Goal: Transaction & Acquisition: Purchase product/service

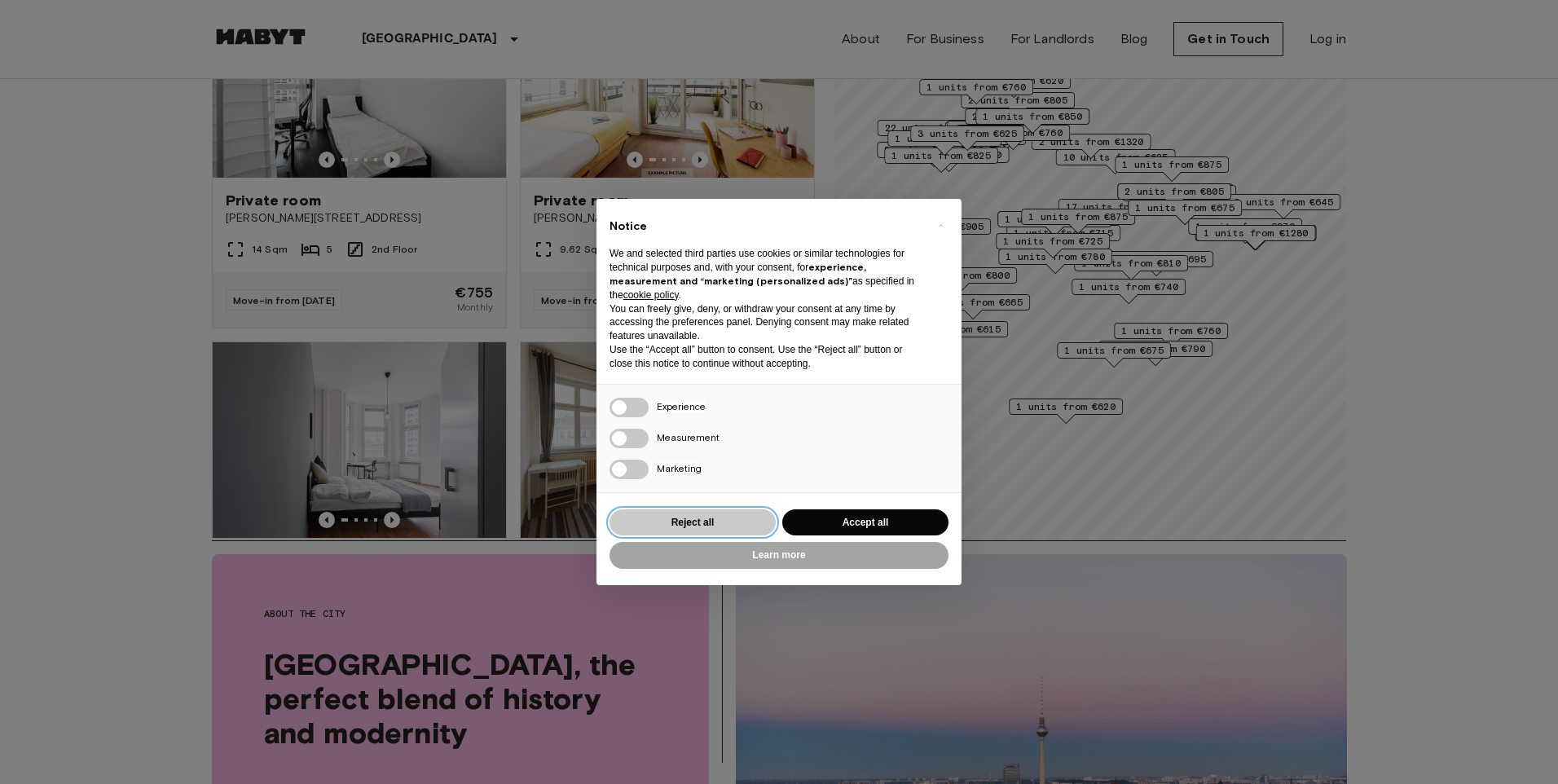
click at [681, 519] on button "Reject all" at bounding box center [693, 522] width 166 height 27
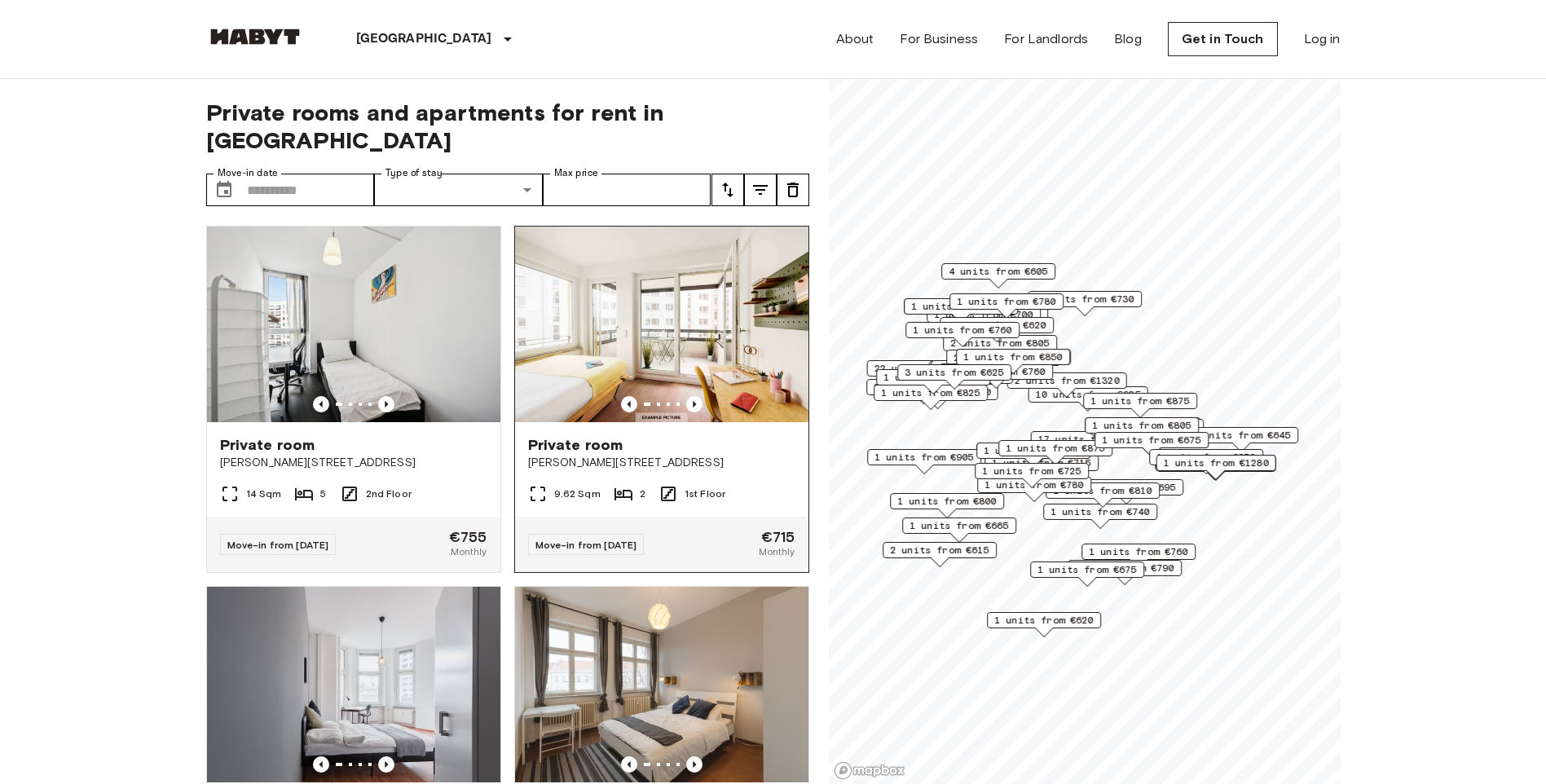
click at [636, 302] on img at bounding box center [661, 324] width 293 height 195
